Goal: Complete application form: Complete application form

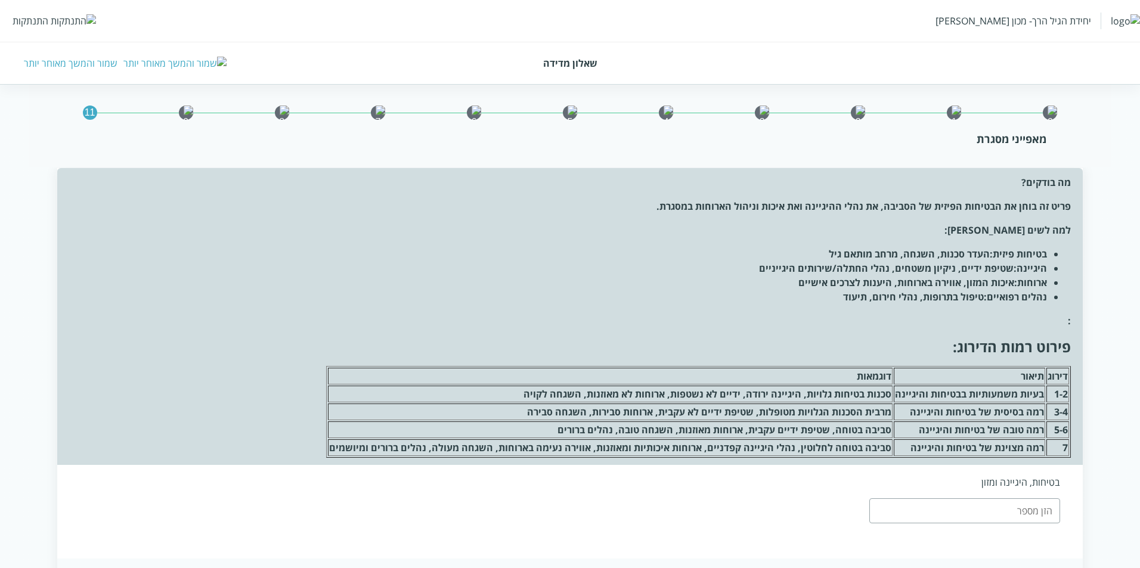
click at [72, 61] on div "שמור והמשך מאוחר יותר" at bounding box center [71, 63] width 94 height 13
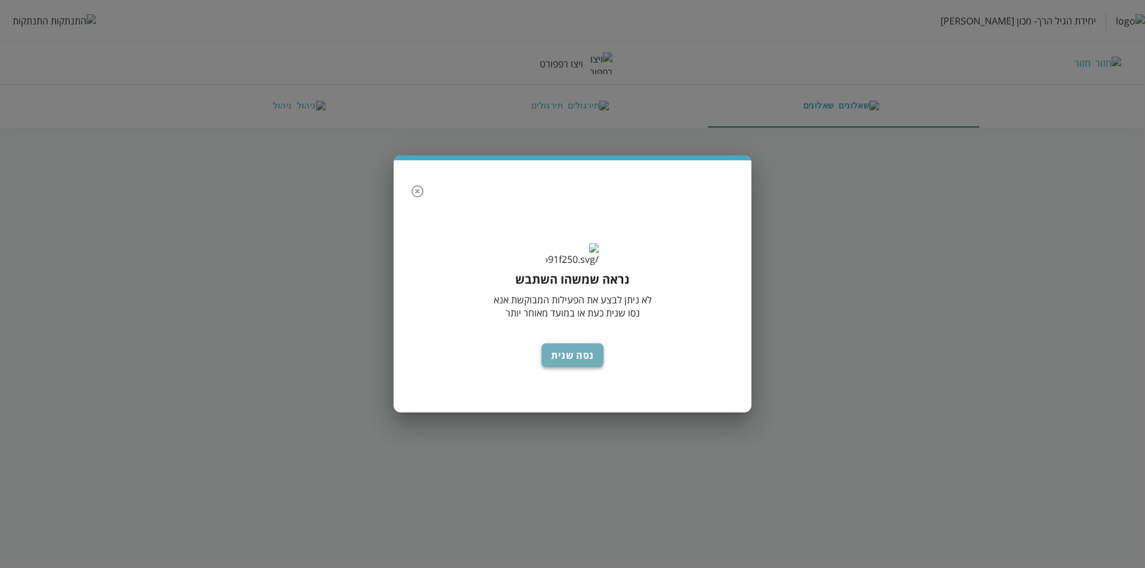
click at [566, 357] on button "נסה שנית" at bounding box center [572, 355] width 62 height 24
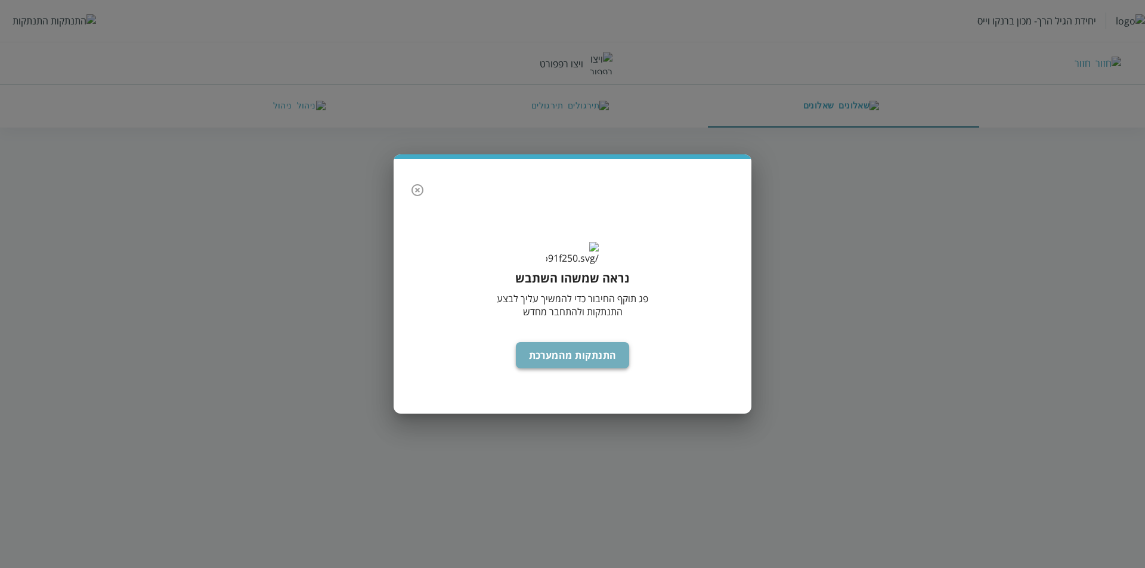
click at [533, 369] on button "התנתקות מהמערכת" at bounding box center [573, 355] width 114 height 26
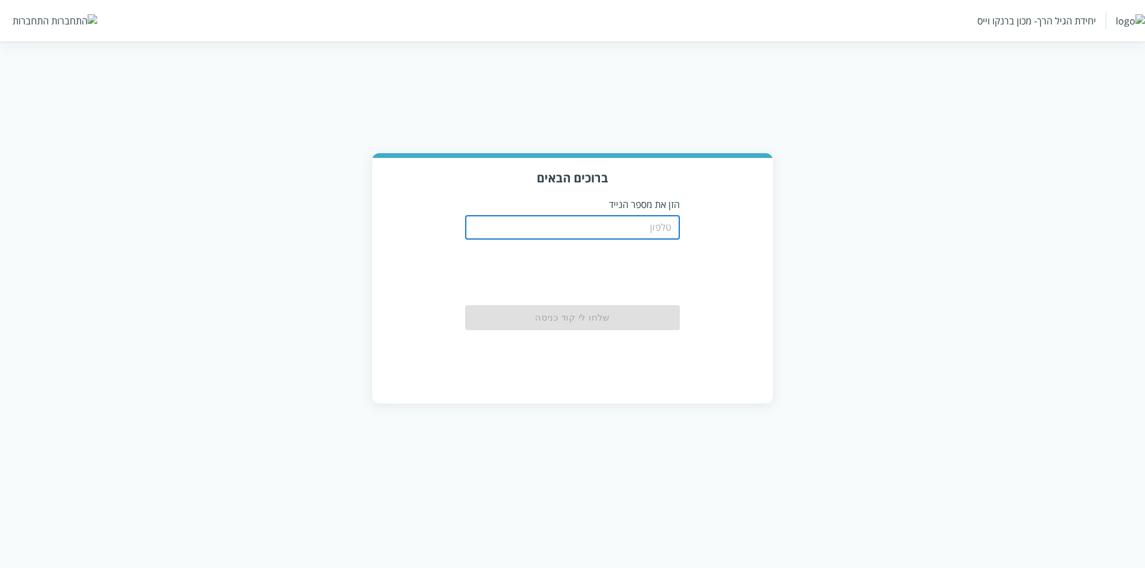
click at [668, 224] on input "tel" at bounding box center [572, 228] width 215 height 24
type input "0533115537"
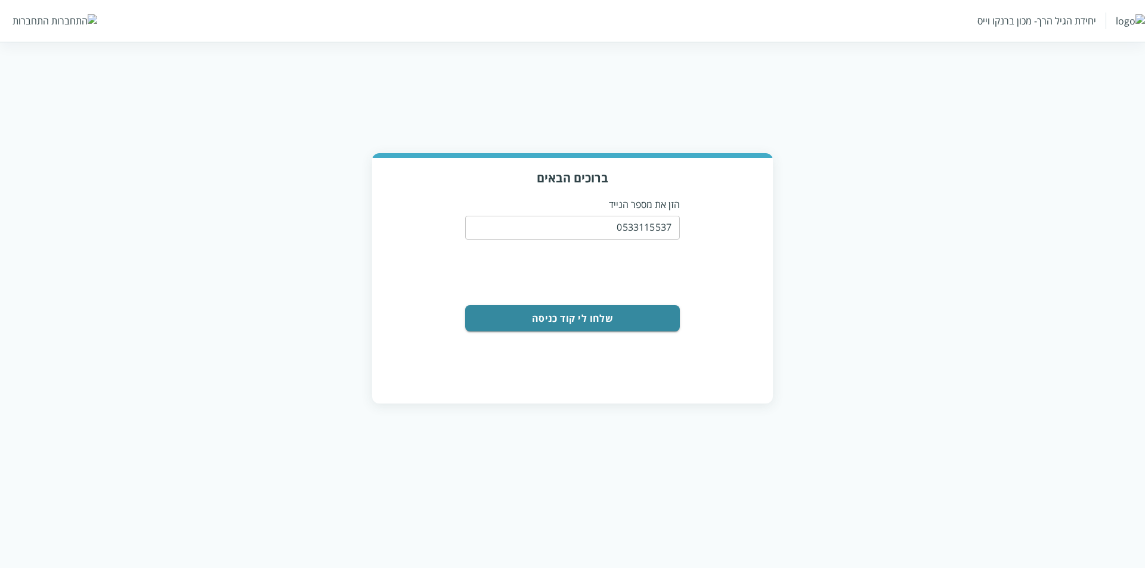
click at [626, 321] on button "שלחו לי קוד כניסה" at bounding box center [572, 318] width 215 height 26
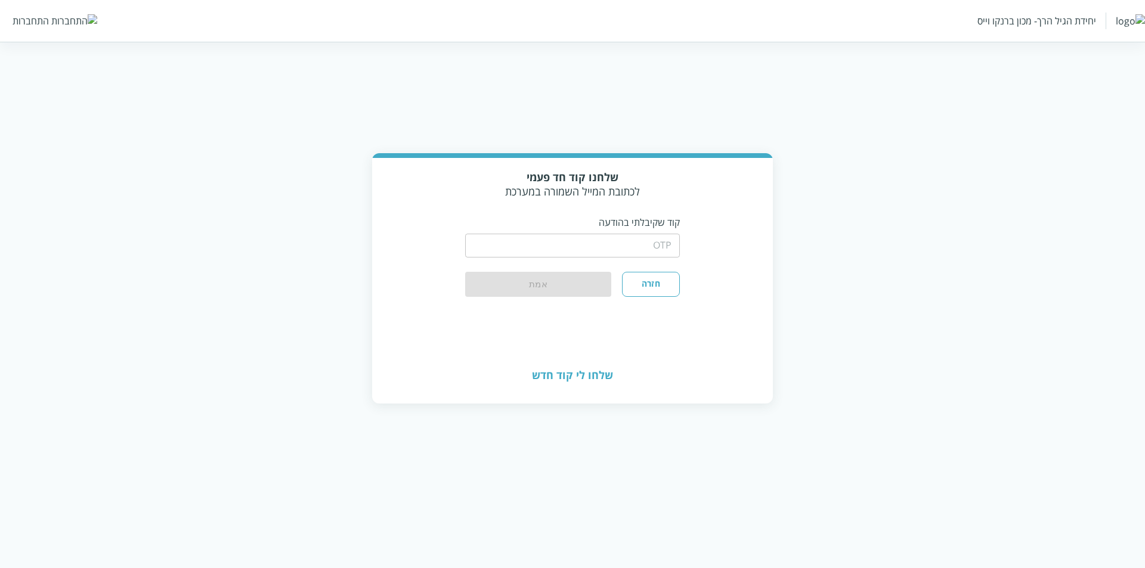
click at [649, 237] on input "string" at bounding box center [572, 246] width 215 height 24
type input "1234"
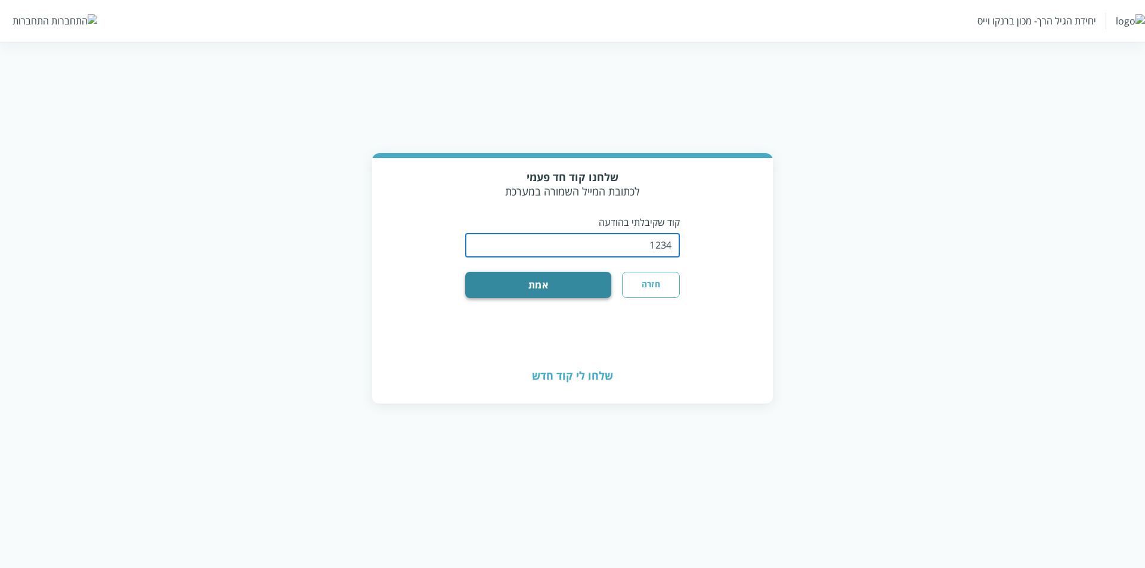
click at [578, 289] on button "אמת" at bounding box center [538, 285] width 146 height 26
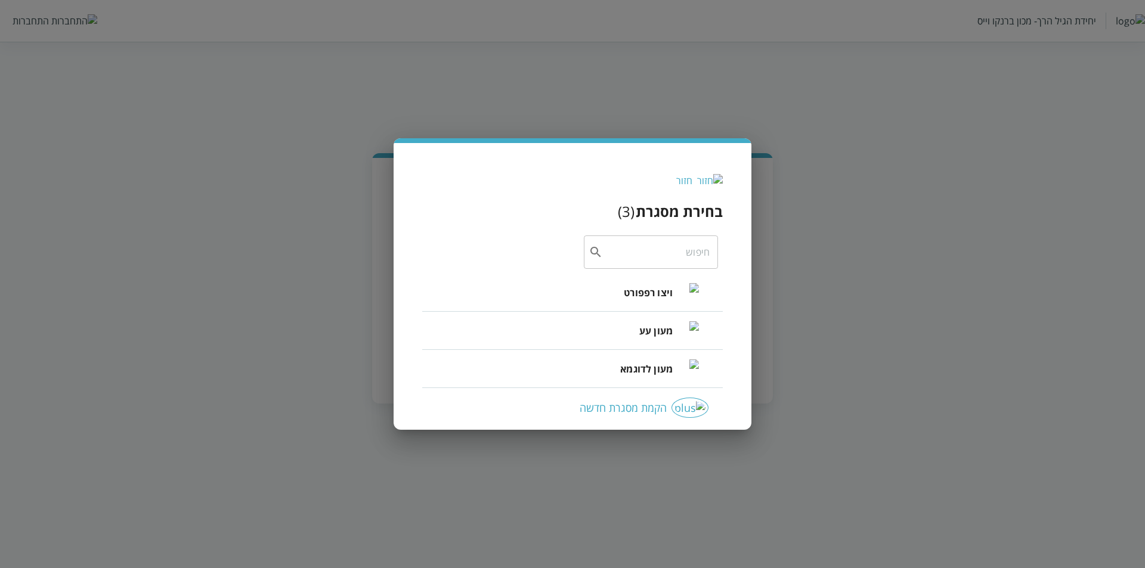
click at [637, 299] on span "ויצו רפפורט" at bounding box center [648, 293] width 49 height 14
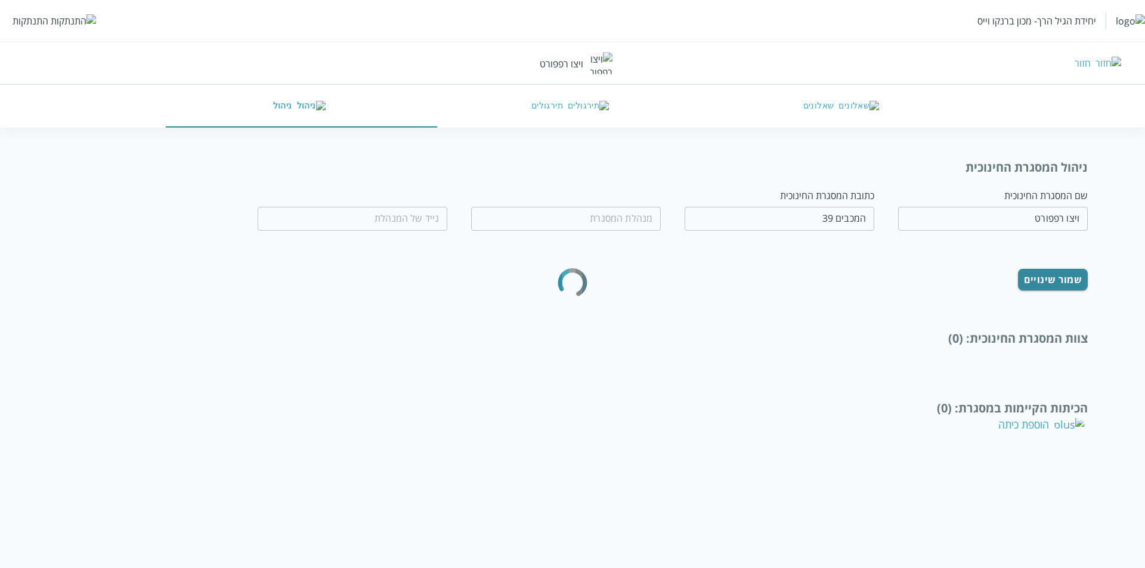
type input "חנה לל"
type input "0532654189"
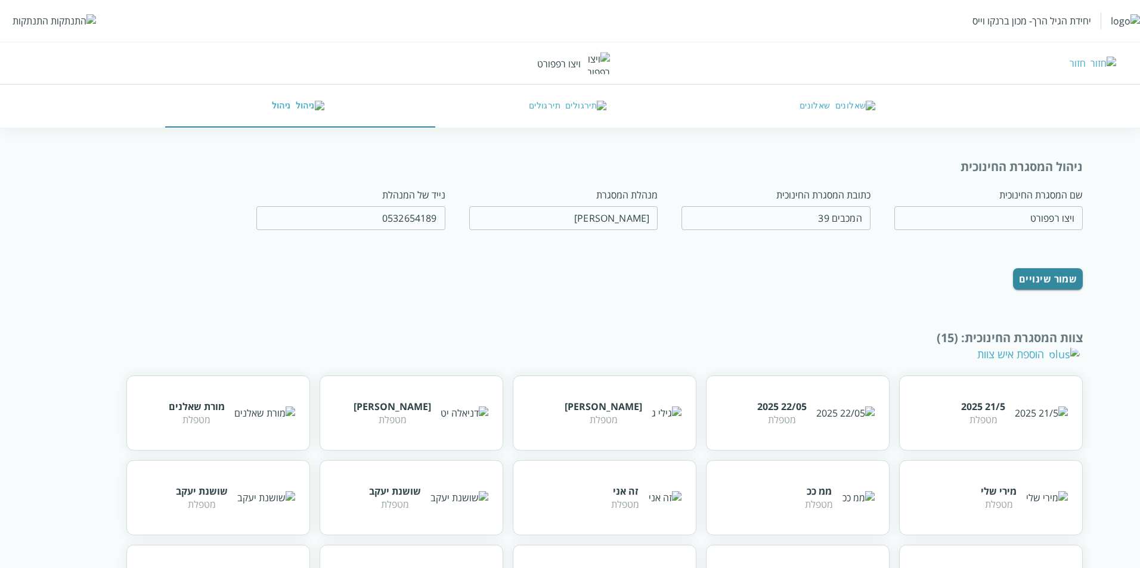
click at [841, 102] on button "שאלונים" at bounding box center [840, 106] width 270 height 43
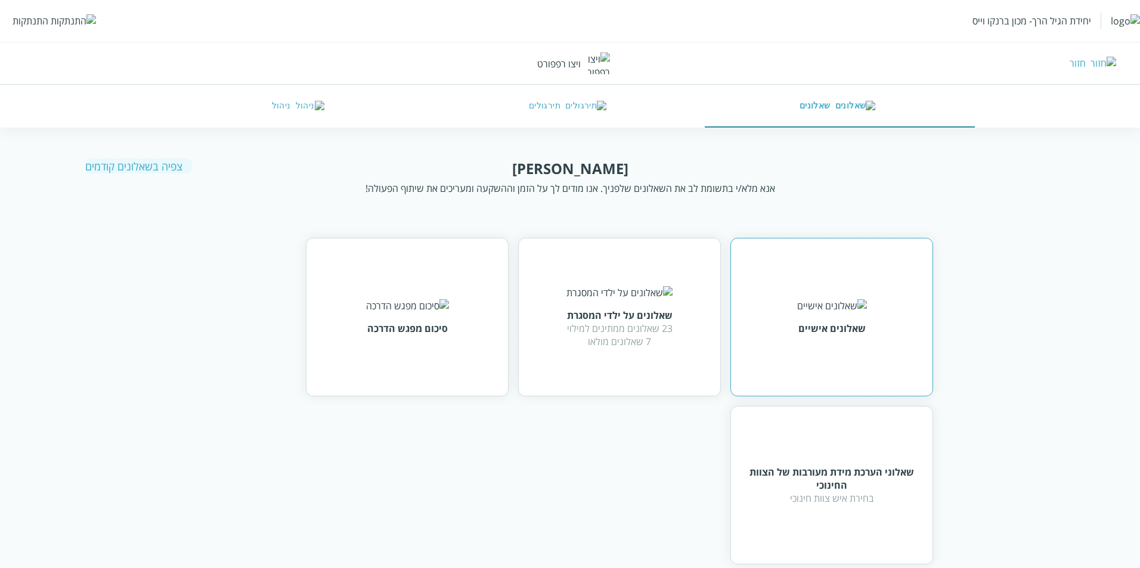
click at [853, 371] on div "שאלונים אישיים" at bounding box center [831, 317] width 203 height 159
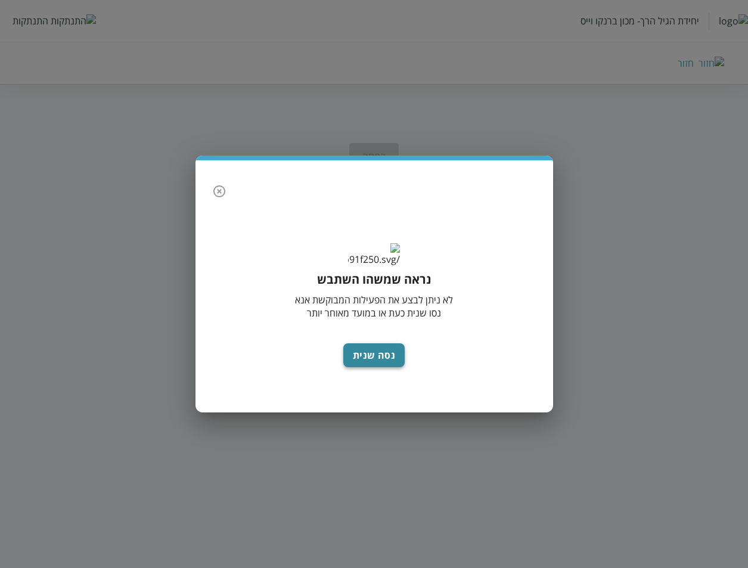
click at [366, 365] on button "נסה שנית" at bounding box center [374, 355] width 62 height 24
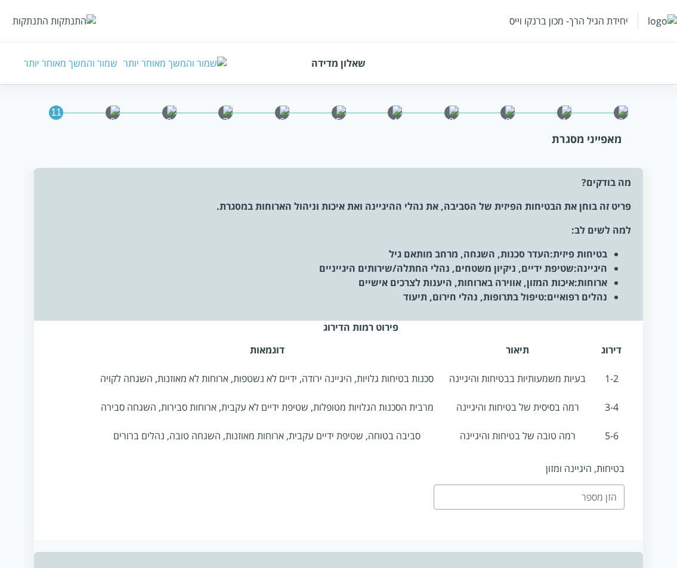
click at [70, 59] on div "שמור והמשך מאוחר יותר" at bounding box center [71, 63] width 94 height 13
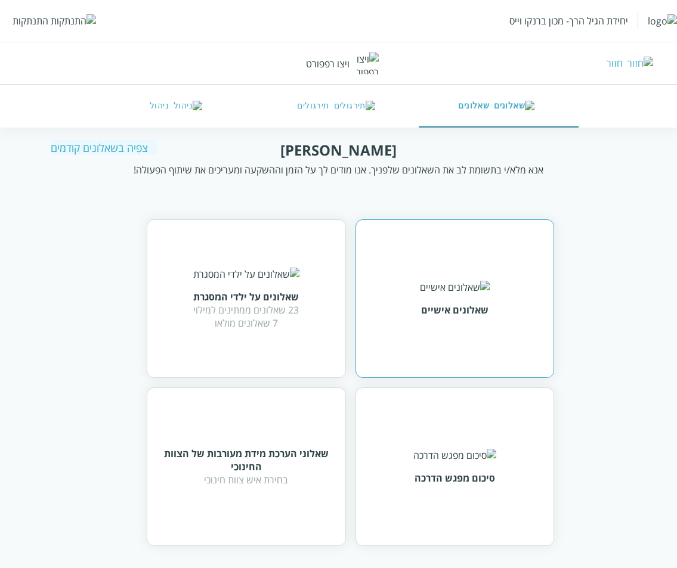
click at [419, 338] on div "שאלונים אישיים" at bounding box center [454, 298] width 199 height 159
